Goal: Book appointment/travel/reservation

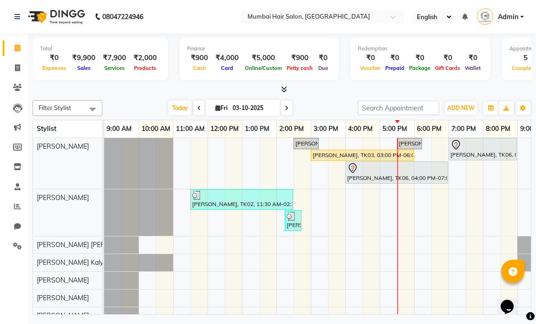
scroll to position [61, 0]
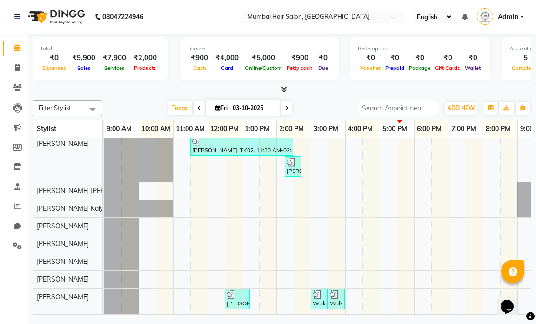
click at [251, 105] on input "03-10-2025" at bounding box center [253, 108] width 47 height 14
select select "10"
select select "2025"
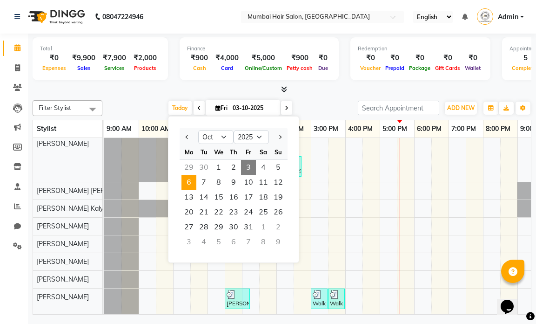
click at [188, 183] on span "6" at bounding box center [189, 182] width 15 height 15
type input "[DATE]"
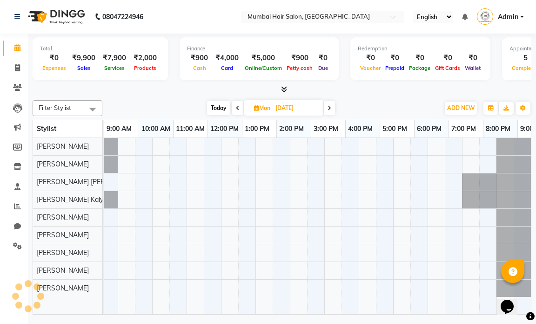
scroll to position [0, 55]
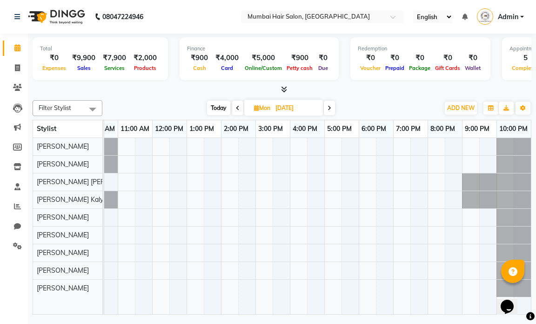
click at [262, 146] on div at bounding box center [290, 226] width 482 height 176
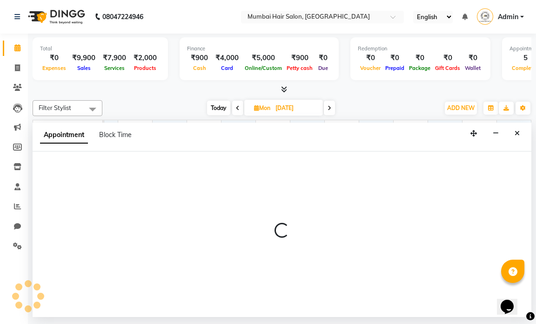
select select "66010"
select select "900"
select select "tentative"
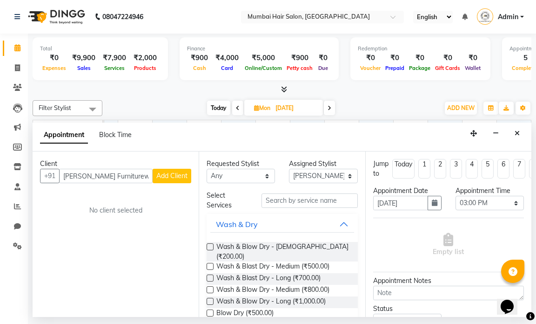
type input "[PERSON_NAME] Furniturewa"
click at [182, 172] on span "Add Client" at bounding box center [171, 175] width 31 height 8
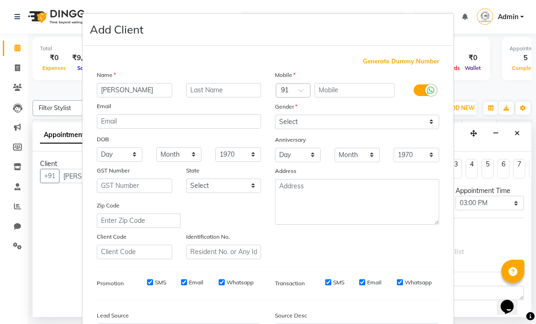
type input "[PERSON_NAME]"
paste input "Furniturewa"
type input "Furniturewala"
click at [292, 119] on select "Select [DEMOGRAPHIC_DATA] [DEMOGRAPHIC_DATA] Other Prefer Not To Say" at bounding box center [357, 122] width 164 height 14
select select "[DEMOGRAPHIC_DATA]"
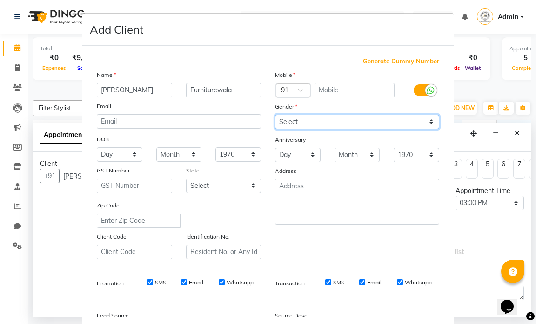
click at [275, 115] on select "Select [DEMOGRAPHIC_DATA] [DEMOGRAPHIC_DATA] Other Prefer Not To Say" at bounding box center [357, 122] width 164 height 14
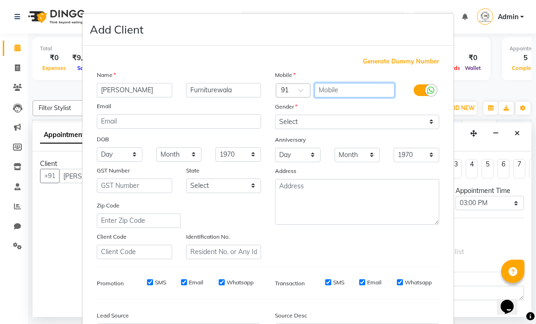
click at [339, 93] on input "text" at bounding box center [355, 90] width 81 height 14
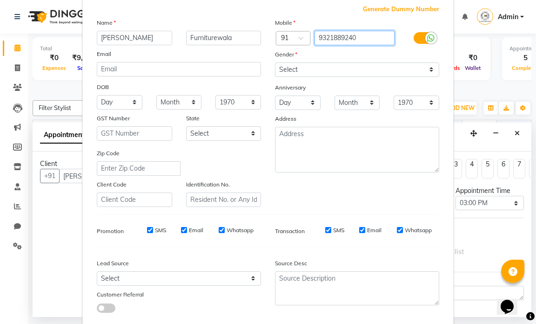
scroll to position [106, 0]
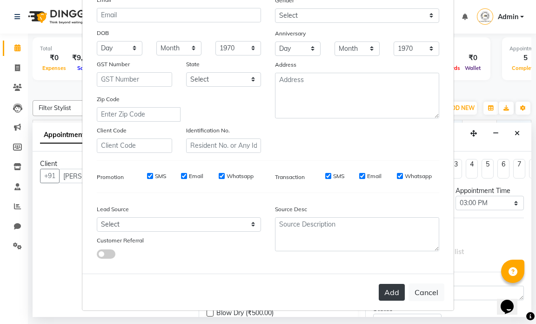
type input "9321889240"
click at [384, 292] on button "Add" at bounding box center [392, 292] width 26 height 17
type input "9321889240"
select select
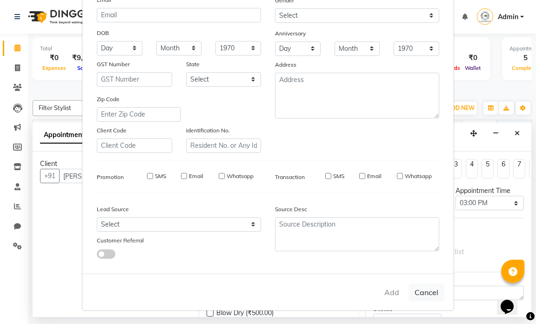
select select
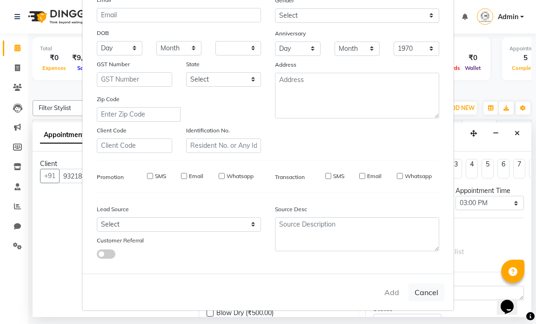
checkbox input "false"
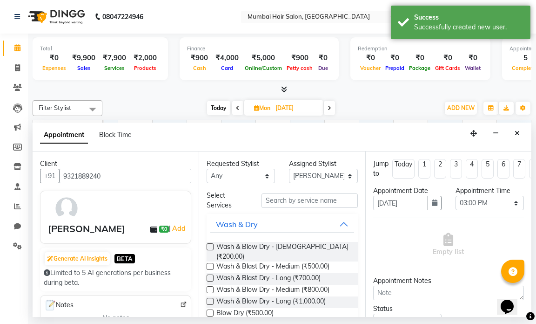
click at [290, 208] on div "Select Services" at bounding box center [282, 200] width 165 height 20
click at [289, 202] on input "text" at bounding box center [310, 200] width 96 height 14
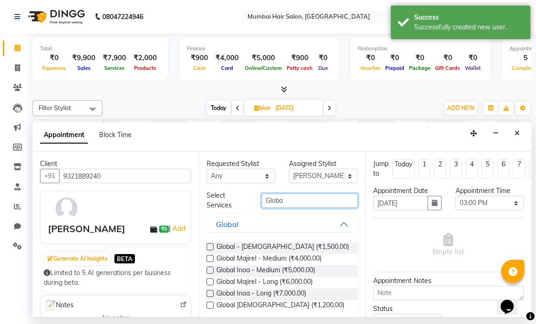
type input "Globa"
click at [316, 224] on button "Global" at bounding box center [281, 224] width 143 height 17
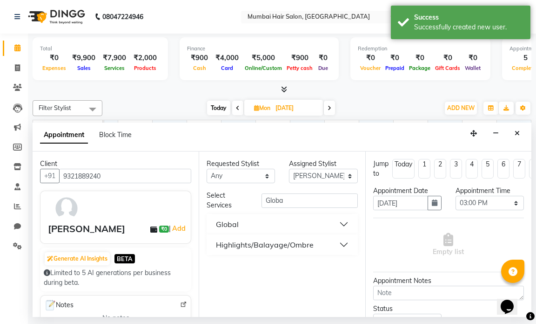
click at [305, 242] on div "Highlights/Balayage/Ombre" at bounding box center [265, 244] width 98 height 11
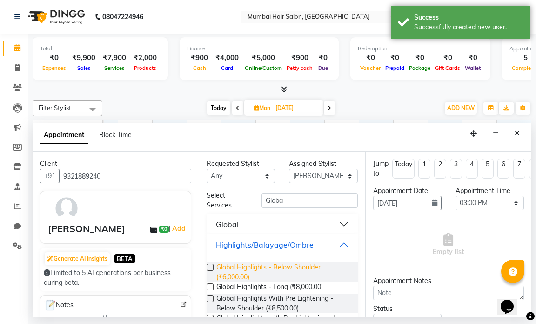
click at [278, 268] on span "Global Highlights - Below Shoulder (₹6,000.00)" at bounding box center [283, 272] width 134 height 20
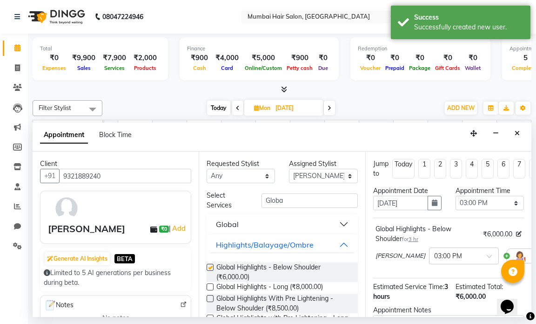
checkbox input "false"
drag, startPoint x: 285, startPoint y: 200, endPoint x: 255, endPoint y: 199, distance: 30.7
click at [255, 199] on div "Globa" at bounding box center [310, 200] width 110 height 14
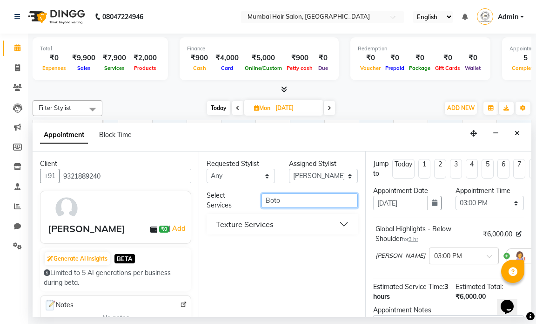
type input "Boto"
click at [276, 226] on button "Texture Services" at bounding box center [281, 224] width 143 height 17
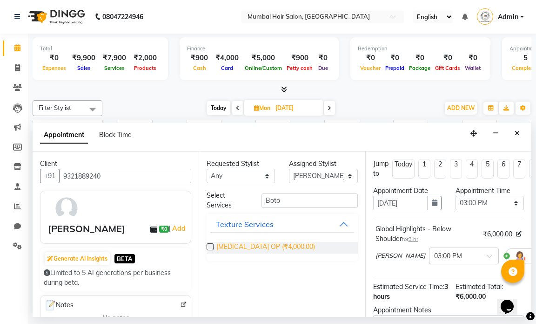
click at [270, 245] on span "[MEDICAL_DATA] OP (₹4,000.00)" at bounding box center [265, 248] width 99 height 12
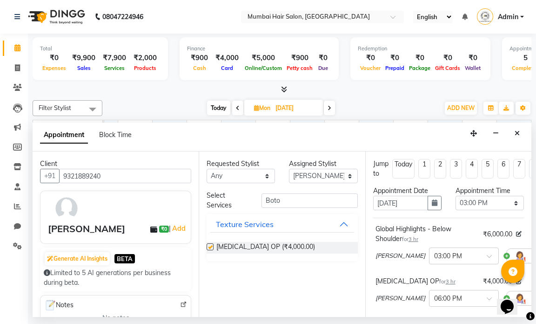
checkbox input "false"
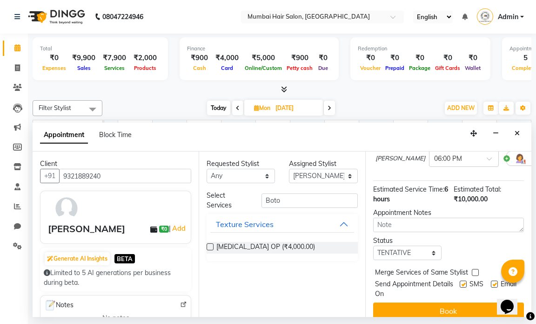
click at [491, 286] on label at bounding box center [494, 283] width 7 height 7
click at [491, 286] on input "checkbox" at bounding box center [494, 285] width 6 height 6
checkbox input "false"
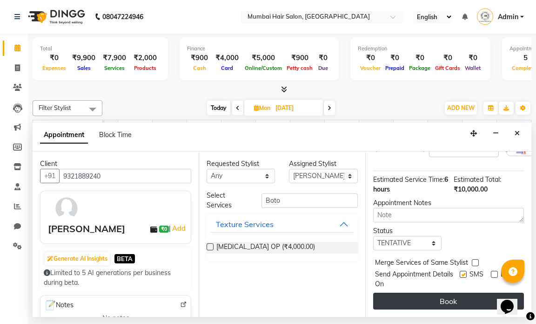
scroll to position [159, 0]
click at [466, 297] on button "Book" at bounding box center [448, 300] width 151 height 17
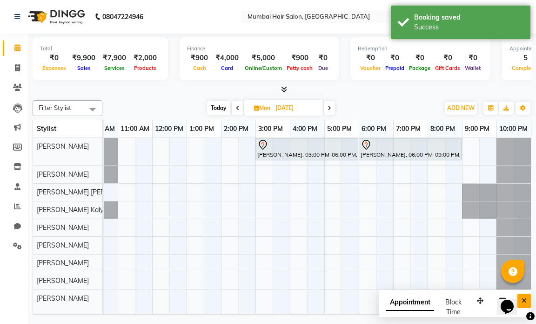
click at [529, 299] on button "Close" at bounding box center [525, 300] width 14 height 14
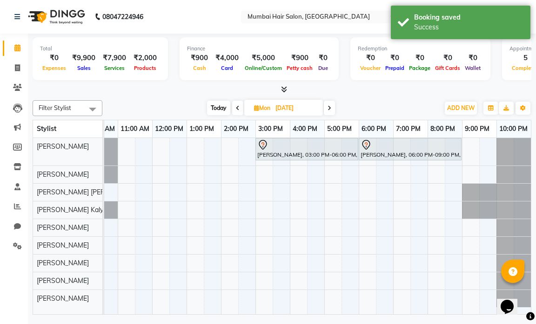
click at [305, 105] on input "[DATE]" at bounding box center [296, 108] width 47 height 14
select select "10"
select select "2025"
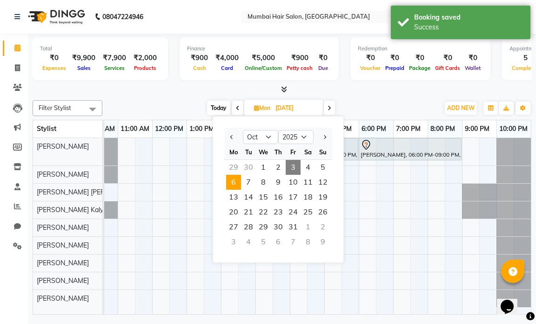
click at [290, 169] on span "3" at bounding box center [293, 167] width 15 height 15
type input "03-10-2025"
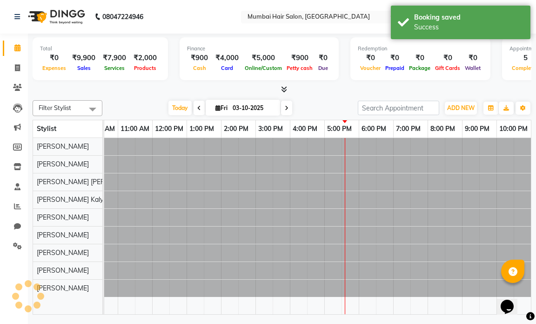
scroll to position [0, 55]
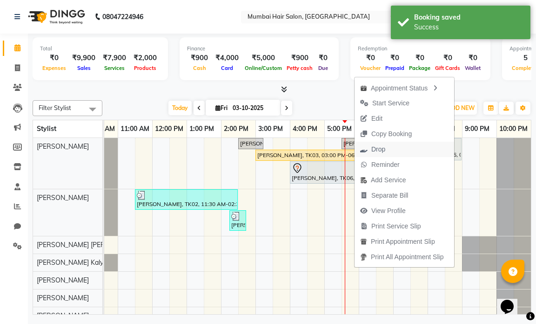
click at [383, 150] on span "Drop" at bounding box center [378, 149] width 14 height 10
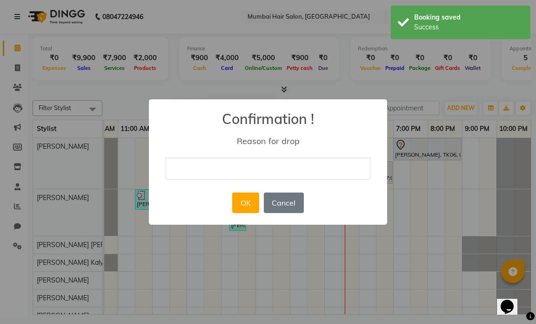
click at [291, 180] on div "× Confirmation ! Reason for drop OK No Cancel" at bounding box center [268, 161] width 238 height 125
click at [294, 163] on input "text" at bounding box center [268, 168] width 205 height 22
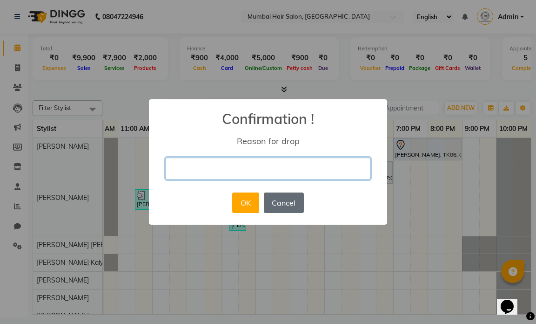
type input "Prices too high"
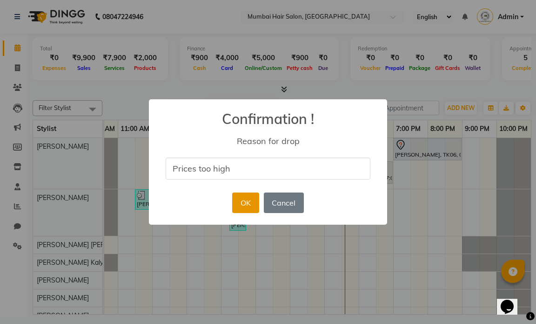
click at [238, 202] on button "OK" at bounding box center [245, 202] width 27 height 20
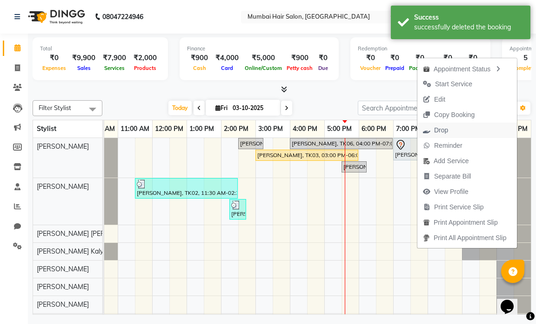
click at [435, 133] on span "Drop" at bounding box center [441, 130] width 14 height 10
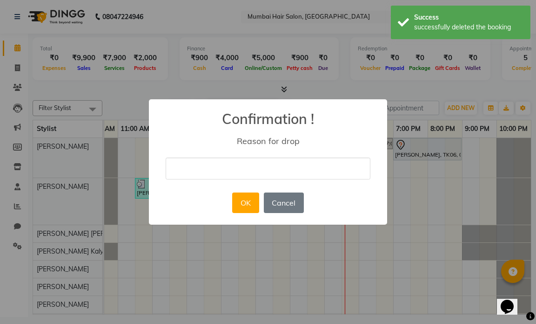
click at [298, 156] on div "× Confirmation ! Reason for drop OK No Cancel" at bounding box center [268, 161] width 238 height 125
click at [299, 165] on input "text" at bounding box center [268, 168] width 205 height 22
type input "Prices too high"
click at [247, 205] on button "OK" at bounding box center [245, 202] width 27 height 20
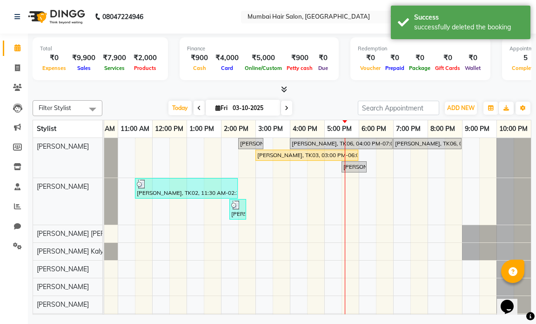
click at [312, 172] on div "[PERSON_NAME], TK05, 02:30 PM-03:15 PM, Director Haircut - [DEMOGRAPHIC_DATA] […" at bounding box center [290, 247] width 482 height 219
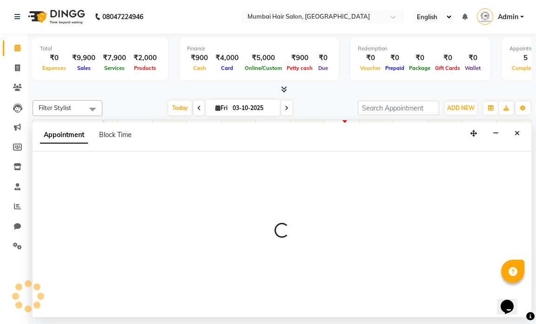
select select "66010"
select select "990"
select select "tentative"
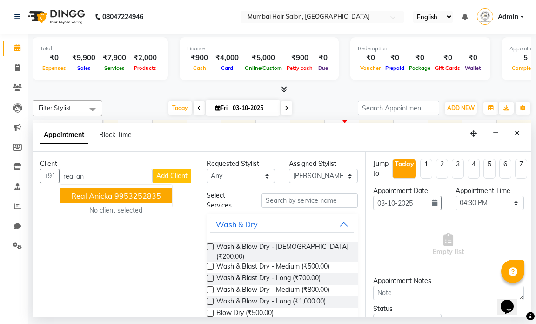
click at [157, 193] on ngb-highlight "9953252835" at bounding box center [138, 195] width 47 height 9
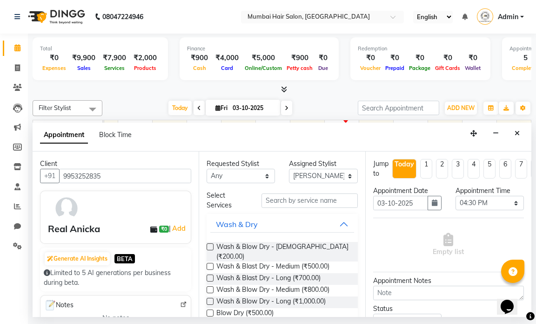
type input "9953252835"
click at [273, 195] on input "text" at bounding box center [310, 200] width 96 height 14
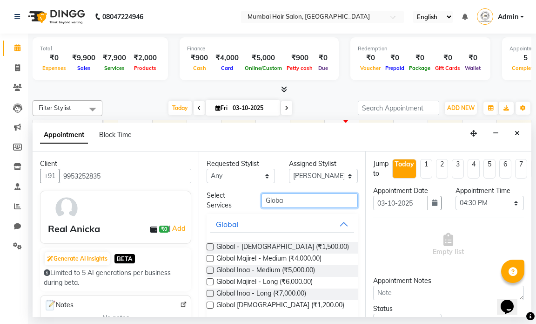
type input "Globa"
click at [284, 223] on button "Global" at bounding box center [281, 224] width 143 height 17
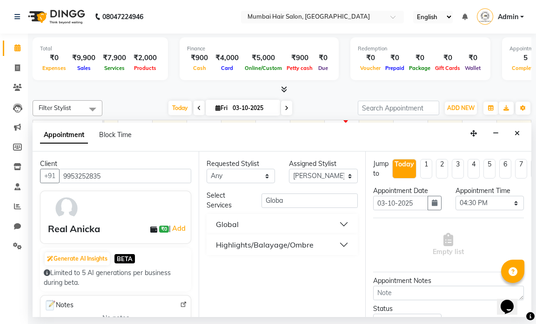
click at [304, 242] on div "Highlights/Balayage/Ombre" at bounding box center [265, 244] width 98 height 11
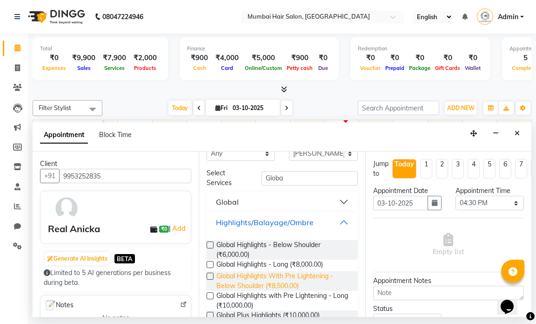
scroll to position [32, 0]
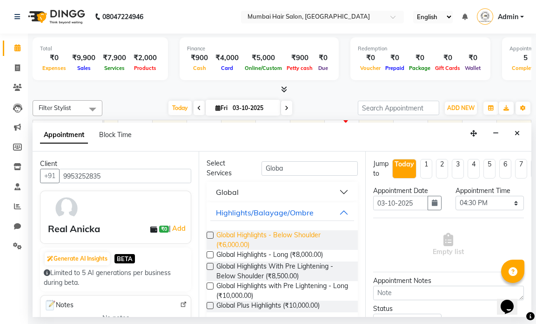
click at [286, 239] on span "Global Highlights - Below Shoulder (₹6,000.00)" at bounding box center [283, 240] width 134 height 20
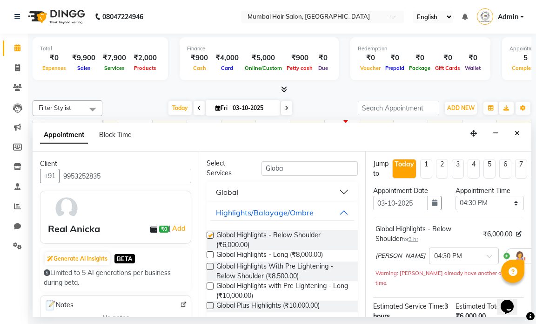
checkbox input "false"
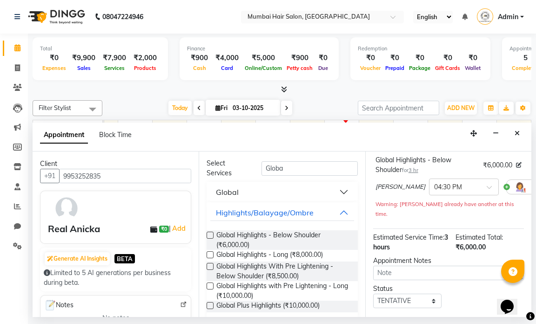
scroll to position [125, 0]
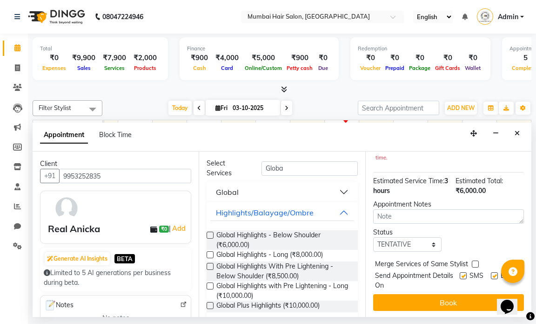
click at [491, 272] on label at bounding box center [494, 275] width 7 height 7
click at [491, 273] on input "checkbox" at bounding box center [494, 276] width 6 height 6
checkbox input "false"
click at [460, 272] on label at bounding box center [463, 275] width 7 height 7
click at [460, 273] on input "checkbox" at bounding box center [463, 276] width 6 height 6
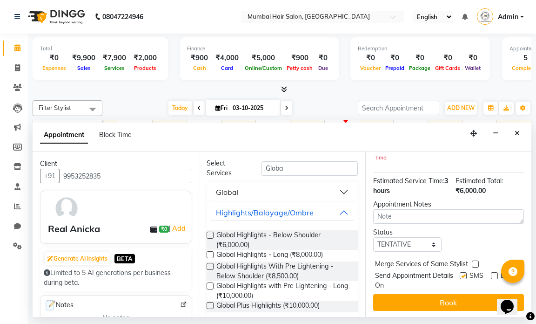
checkbox input "false"
click at [451, 284] on div "Jump to [DATE] 1 2 3 4 5 6 7 8 Weeks Appointment Date [DATE] Appointment Time S…" at bounding box center [448, 233] width 166 height 165
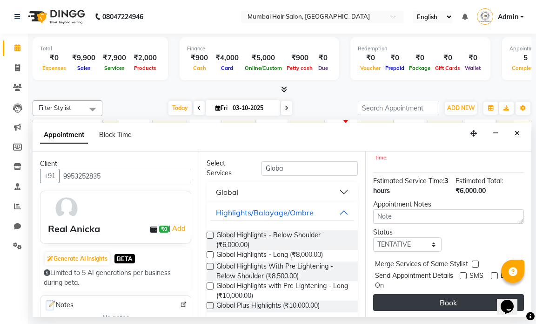
click at [449, 294] on button "Book" at bounding box center [448, 302] width 151 height 17
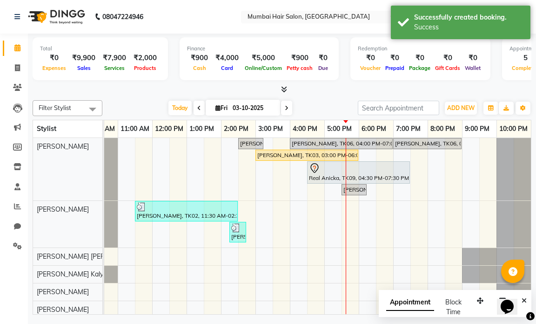
click at [325, 176] on div "Real Anicka, TK09, 04:30 PM-07:30 PM, Global Highlights - Below Shoulder" at bounding box center [358, 172] width 101 height 20
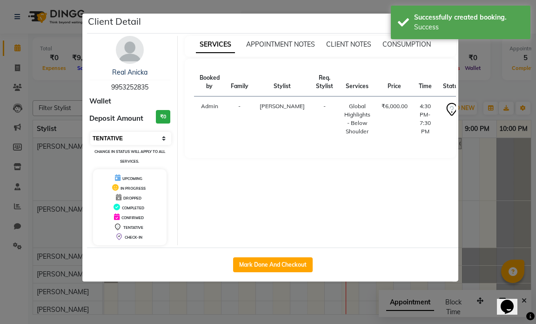
click at [124, 139] on select "Select IN SERVICE CONFIRMED TENTATIVE CHECK IN MARK DONE DROPPED UPCOMING" at bounding box center [130, 138] width 81 height 13
select select "1"
click at [90, 132] on select "Select IN SERVICE CONFIRMED TENTATIVE CHECK IN MARK DONE DROPPED UPCOMING" at bounding box center [130, 138] width 81 height 13
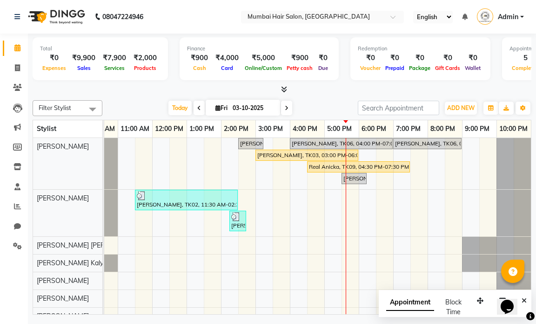
click at [247, 104] on input "03-10-2025" at bounding box center [253, 108] width 47 height 14
select select "10"
select select "2025"
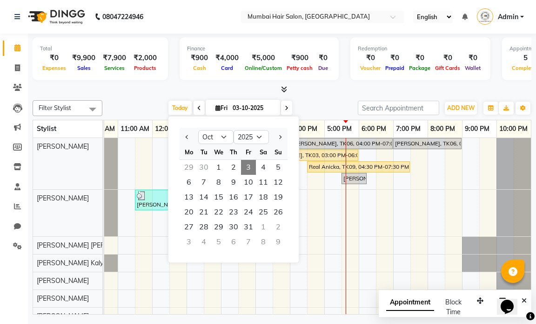
click at [249, 168] on span "3" at bounding box center [248, 167] width 15 height 15
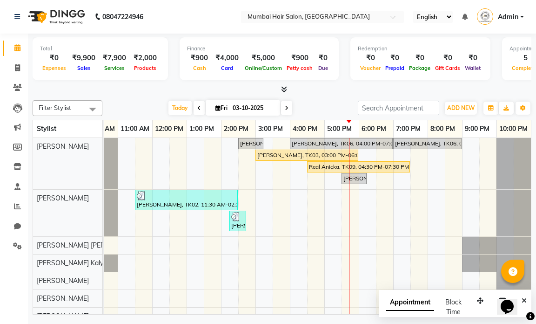
drag, startPoint x: 266, startPoint y: 3, endPoint x: 218, endPoint y: 4, distance: 48.4
click at [218, 5] on nav "08047224946 Select Location × [GEOGRAPHIC_DATA] Hair Salon, Andheri English ENG…" at bounding box center [268, 17] width 536 height 34
